Goal: Navigation & Orientation: Find specific page/section

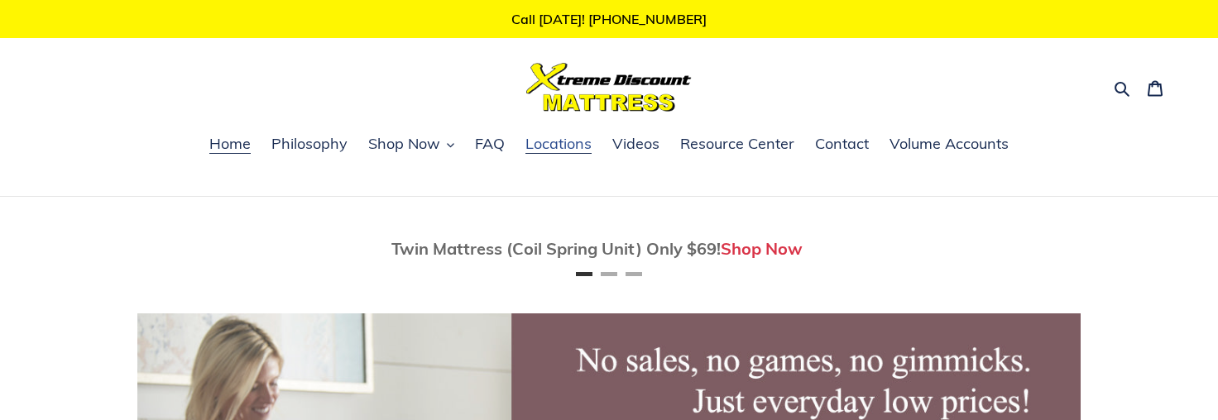
click at [559, 141] on span "Locations" at bounding box center [558, 144] width 66 height 20
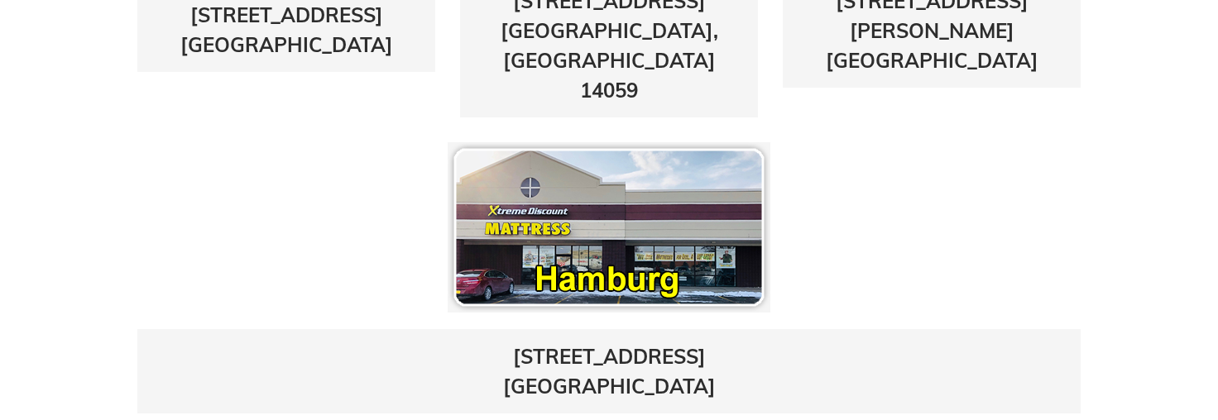
scroll to position [1087, 0]
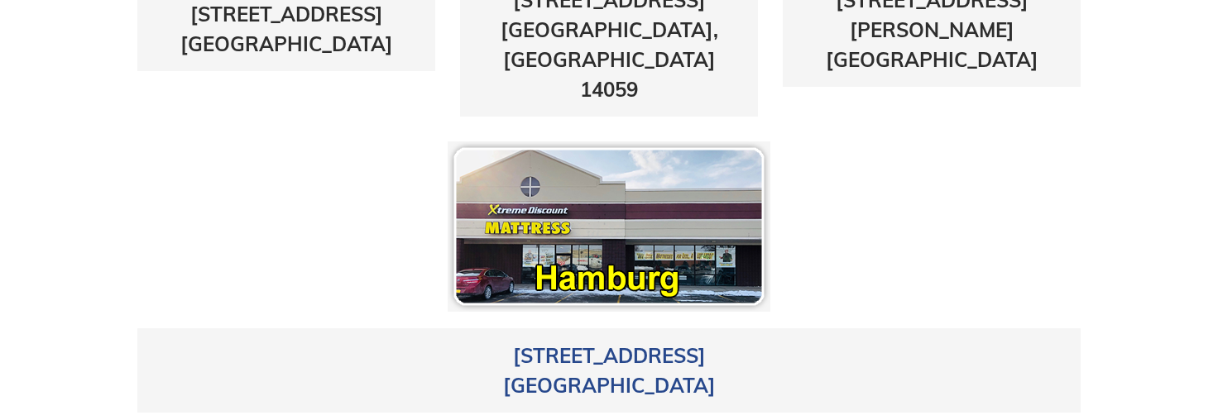
click at [565, 343] on link "4405 Milestrip Road Hamburg, NY 14219" at bounding box center [609, 370] width 213 height 55
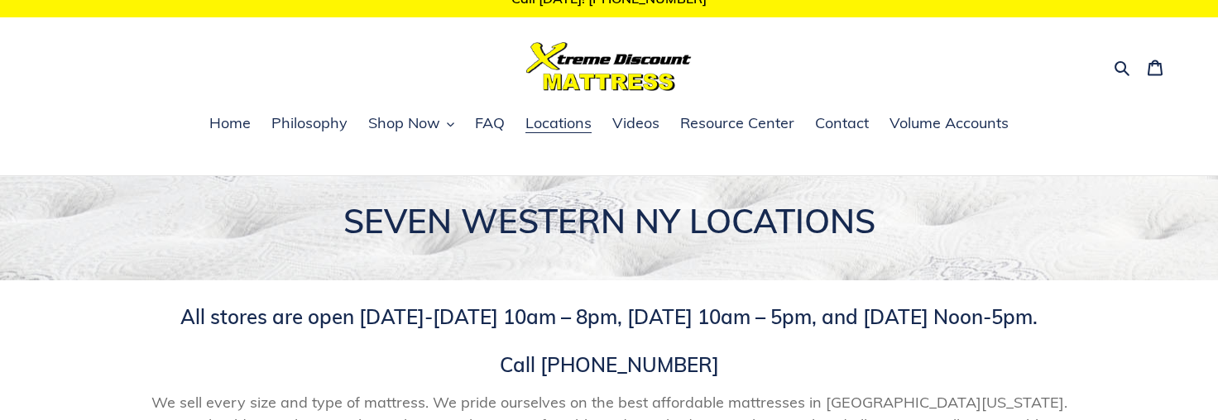
scroll to position [22, 0]
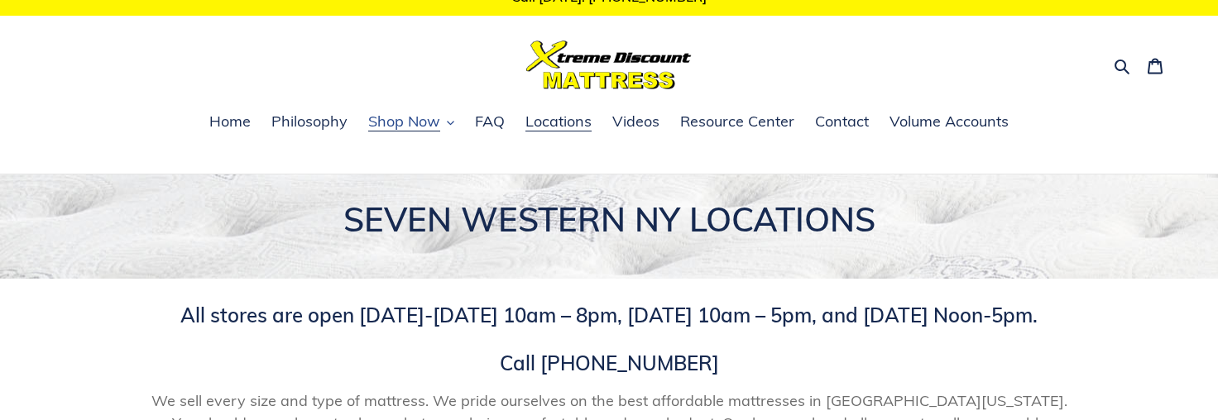
click at [401, 127] on span "Shop Now" at bounding box center [404, 122] width 72 height 20
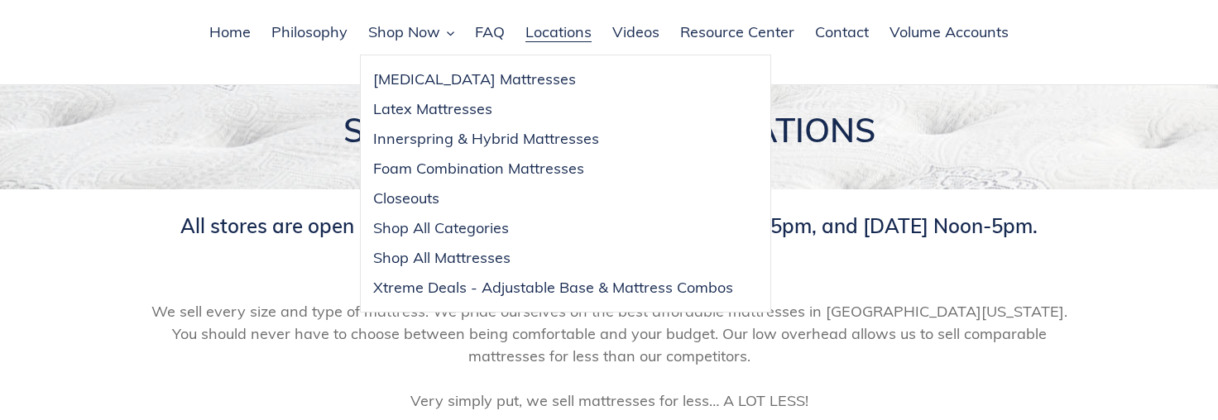
scroll to position [118, 0]
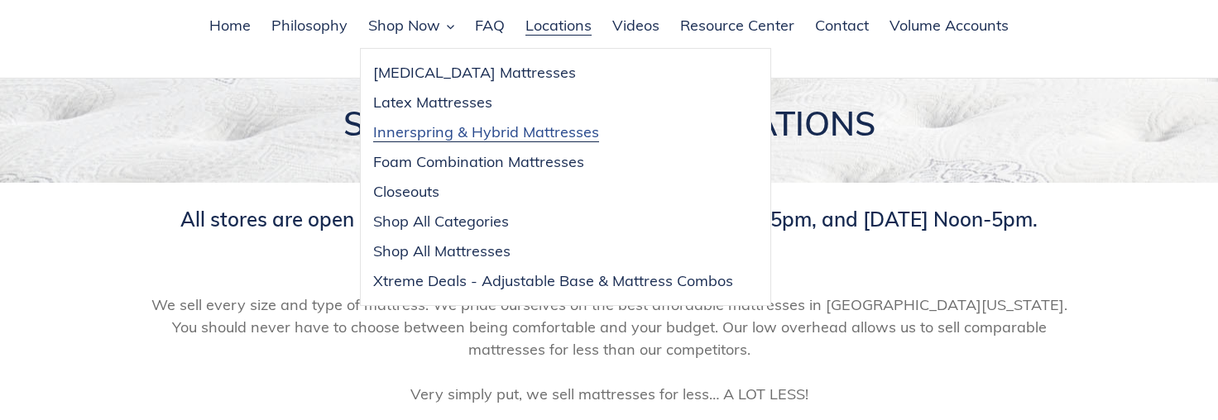
click at [428, 129] on span "Innerspring & Hybrid Mattresses" at bounding box center [486, 132] width 226 height 20
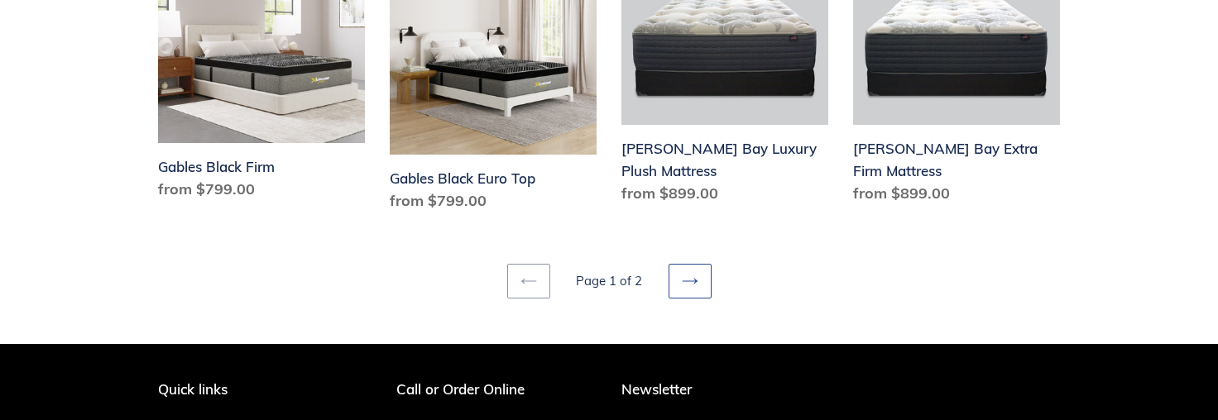
scroll to position [2495, 1]
click at [692, 273] on icon at bounding box center [690, 281] width 17 height 17
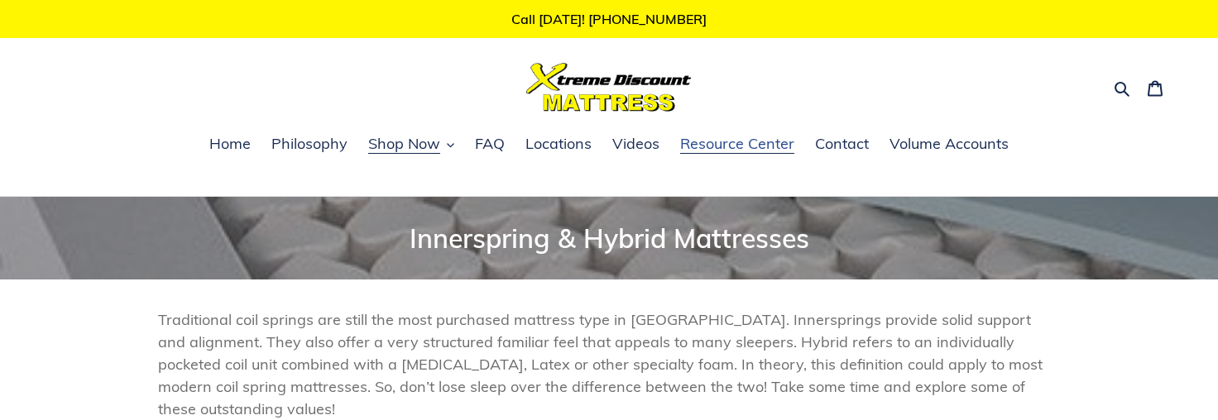
click at [746, 141] on span "Resource Center" at bounding box center [737, 144] width 114 height 20
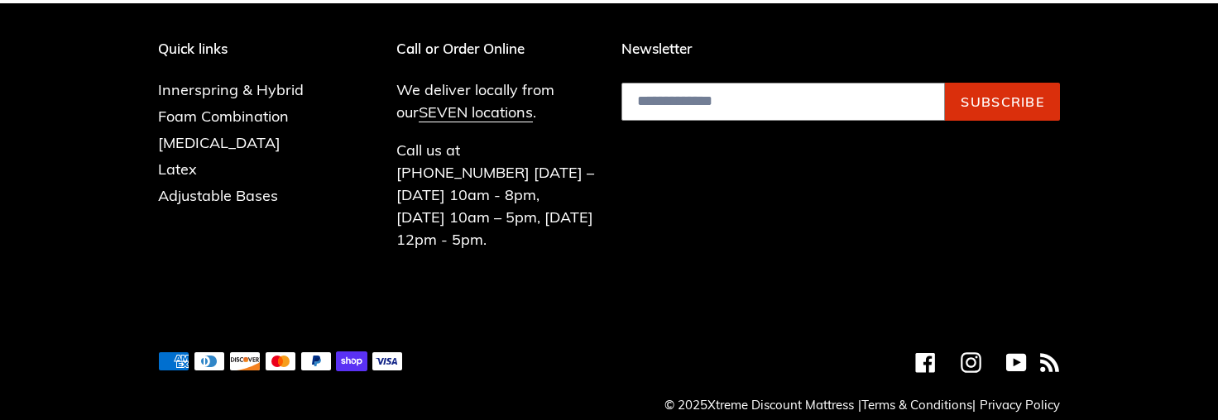
scroll to position [1158, 0]
